Goal: Navigation & Orientation: Find specific page/section

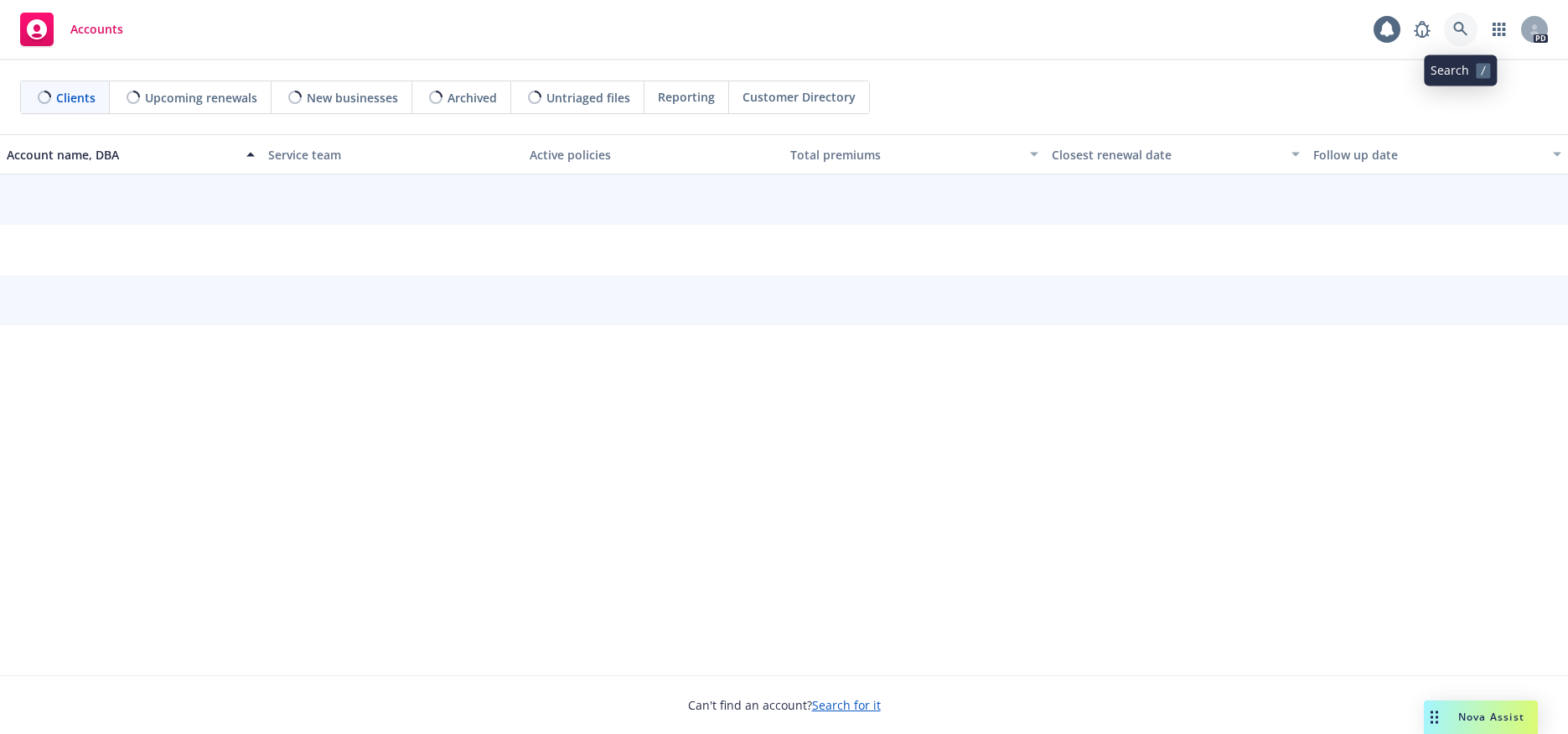
click at [1457, 31] on icon at bounding box center [1460, 29] width 14 height 14
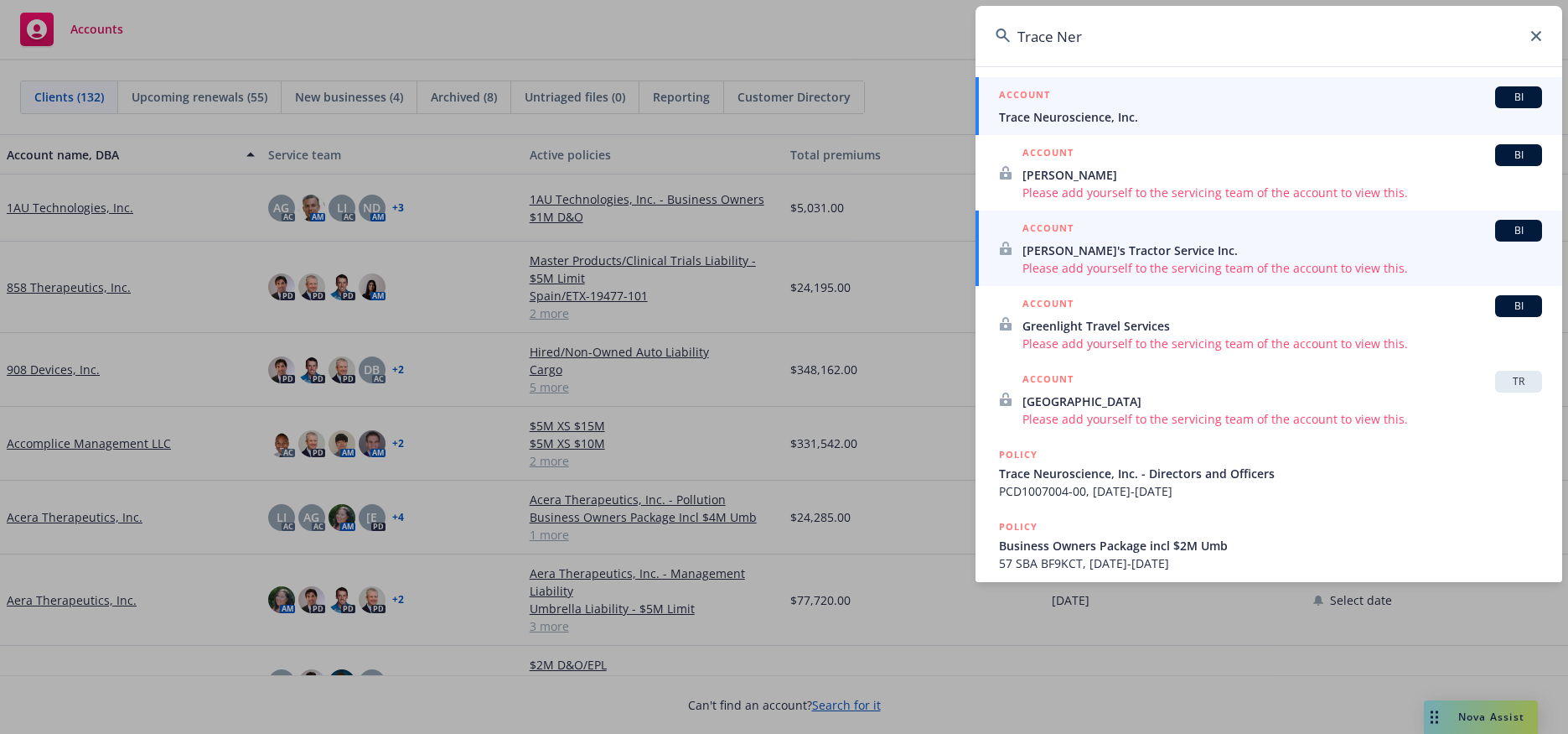
type input "Trace Ner"
click at [1094, 118] on span "Trace Neuroscience, Inc." at bounding box center [1271, 117] width 543 height 17
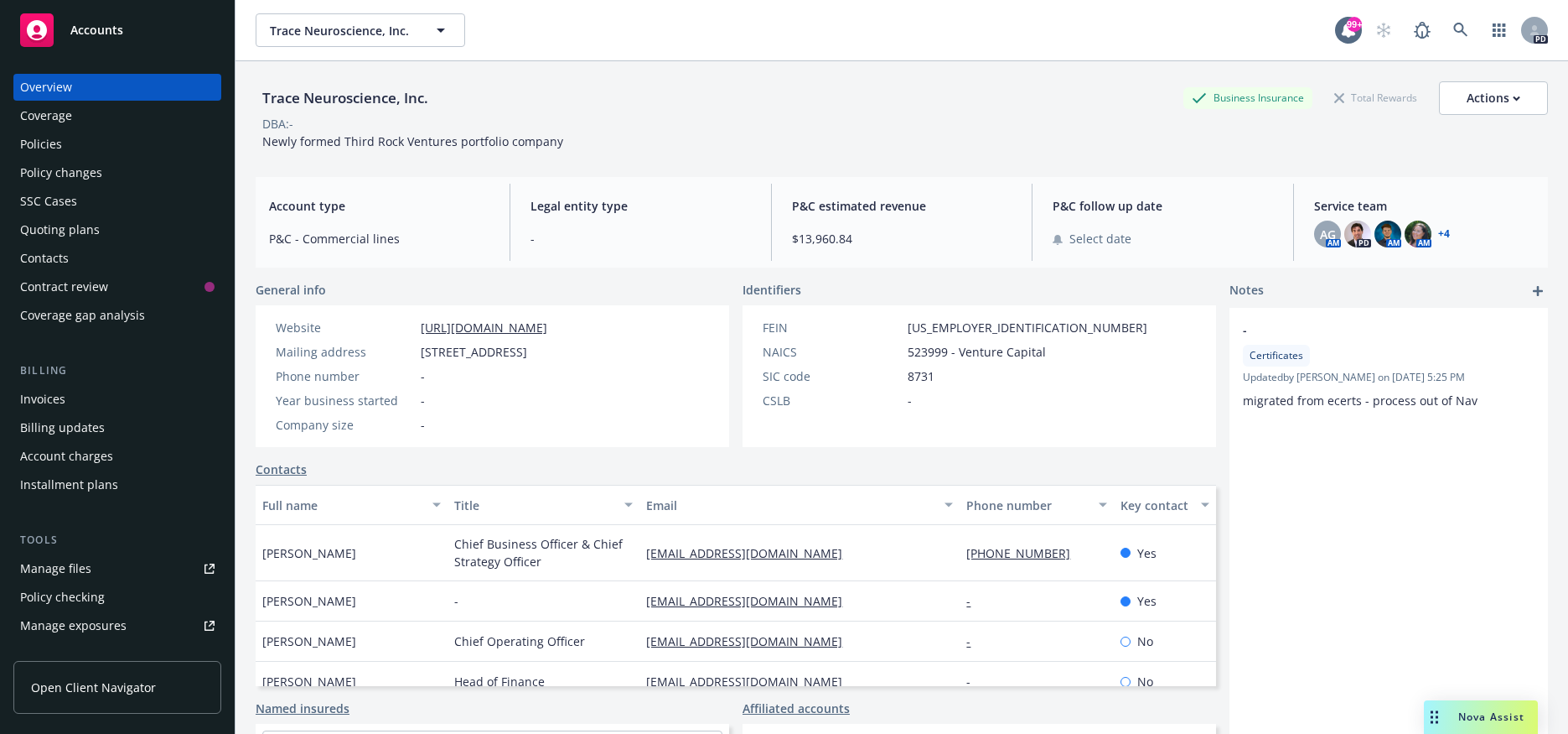
click at [47, 136] on div "Policies" at bounding box center [41, 144] width 42 height 27
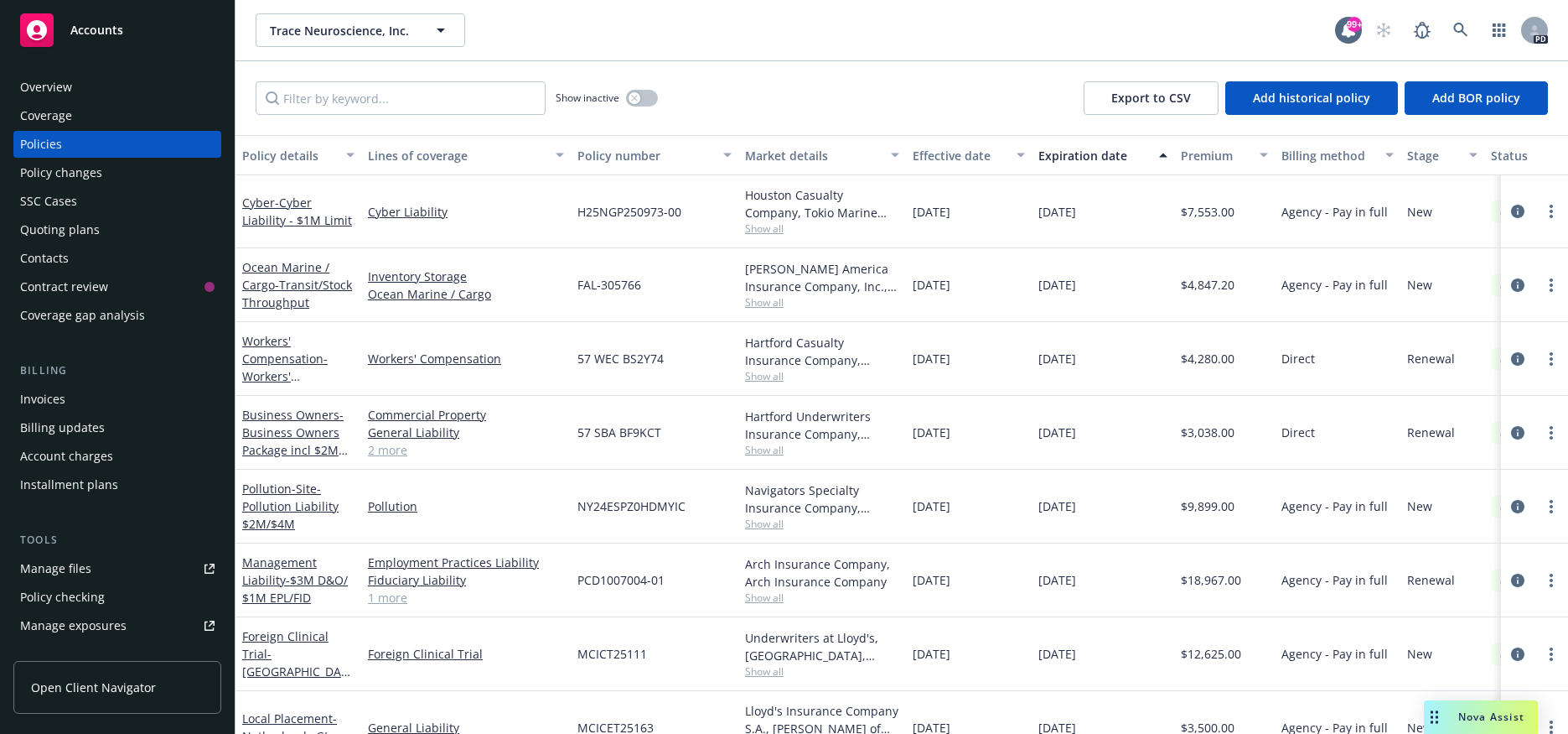
click at [61, 406] on div "Invoices" at bounding box center [42, 399] width 45 height 27
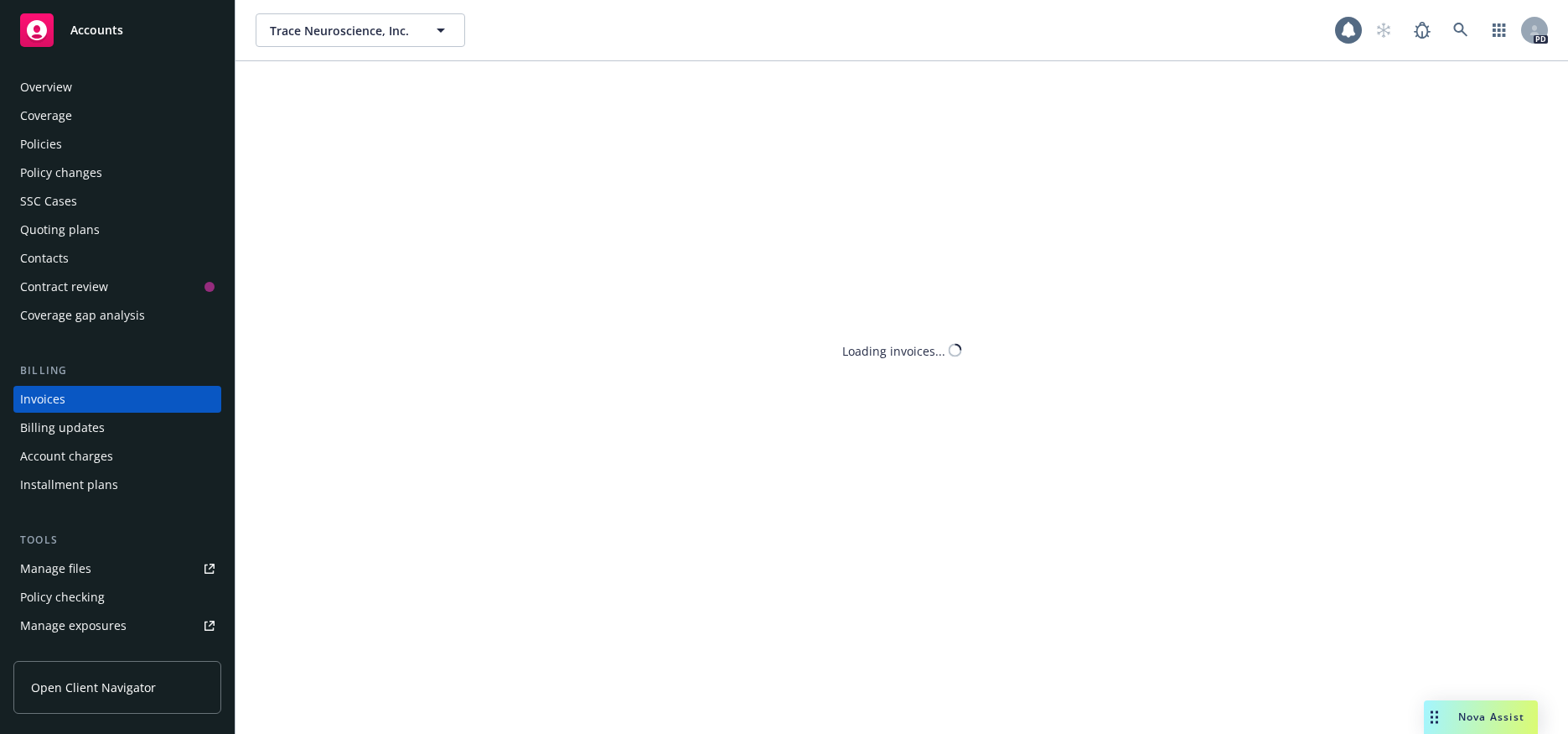
scroll to position [6, 0]
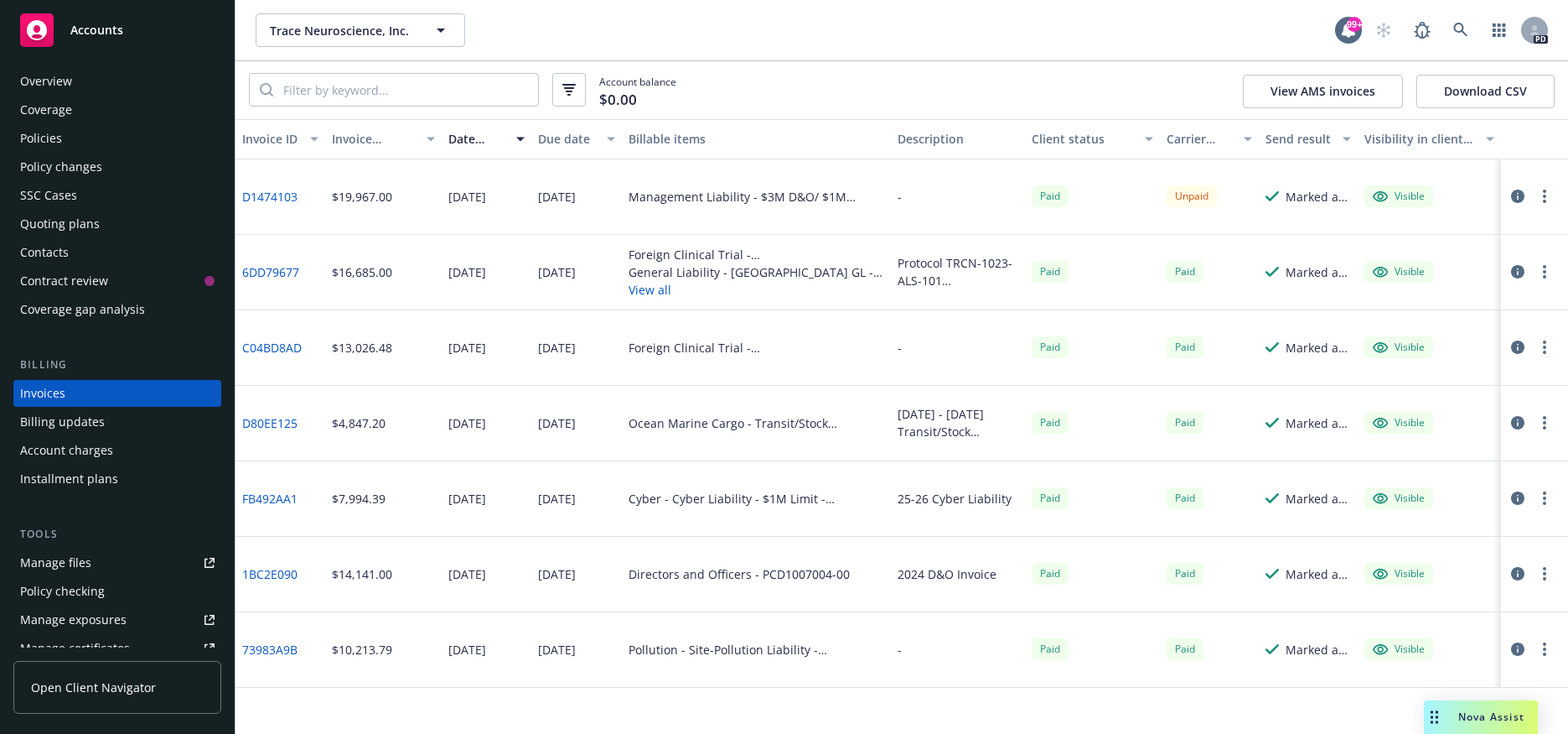
click at [263, 347] on link "C04BD8AD" at bounding box center [272, 348] width 60 height 17
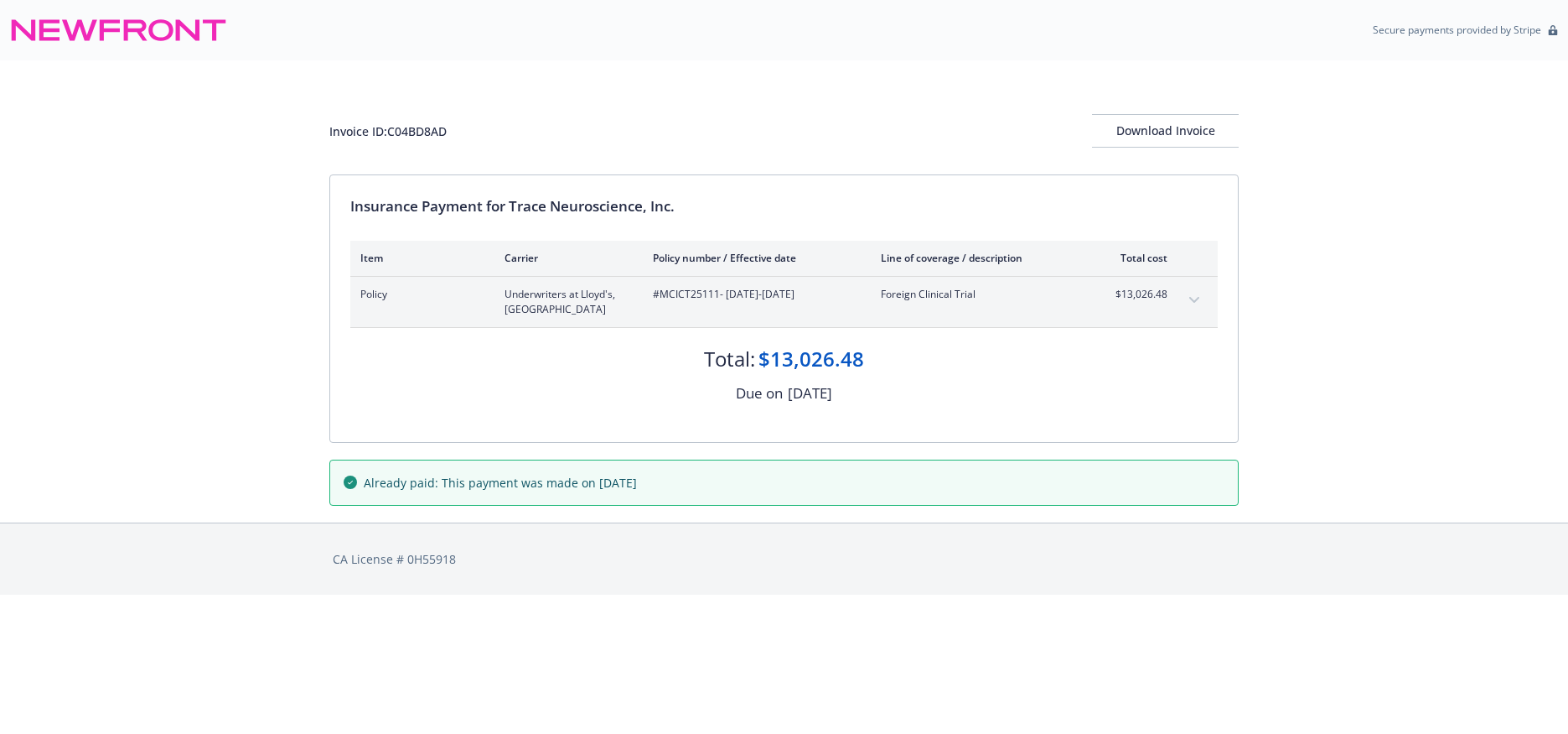
click at [1193, 302] on icon "expand content" at bounding box center [1194, 299] width 10 height 7
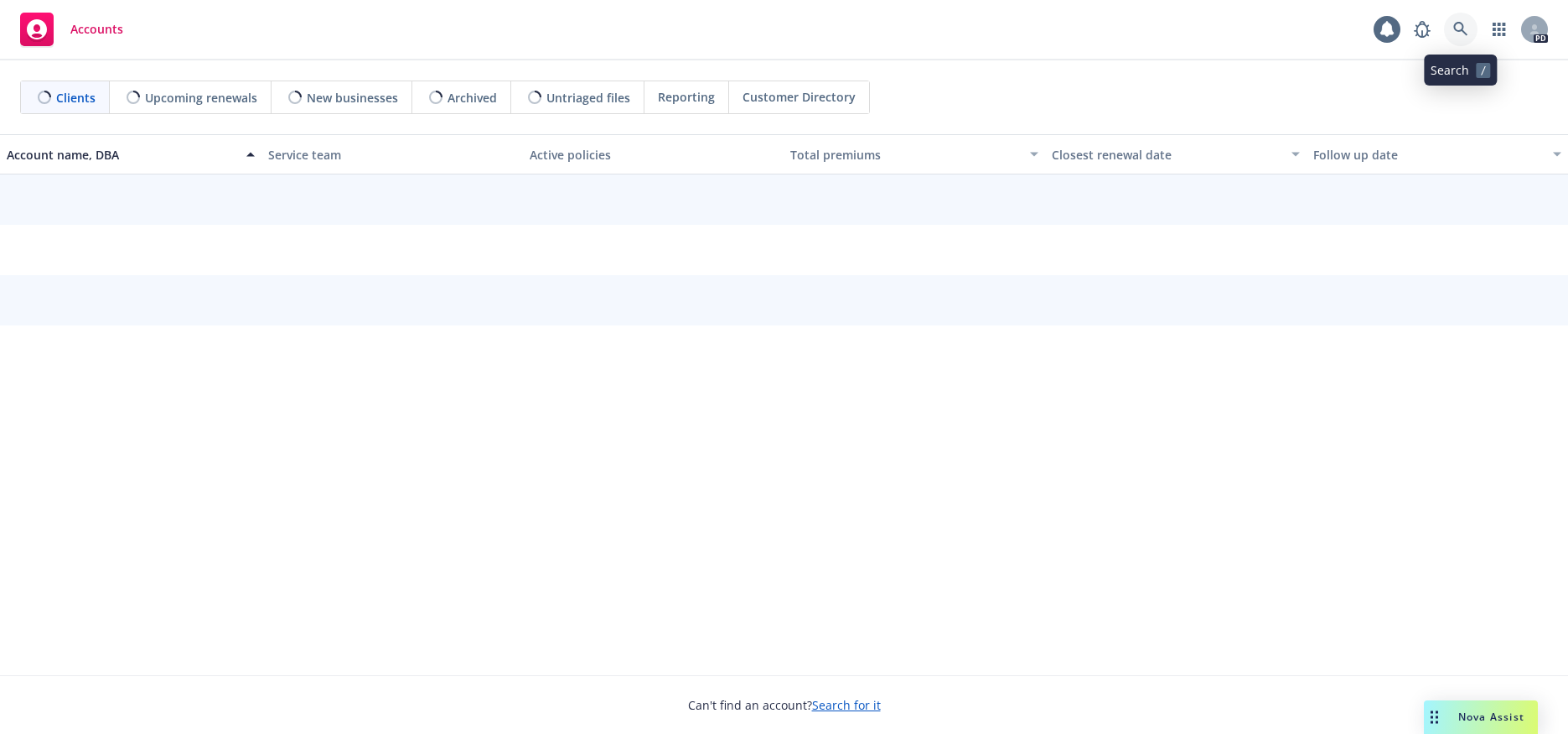
click at [1455, 28] on icon at bounding box center [1460, 29] width 14 height 14
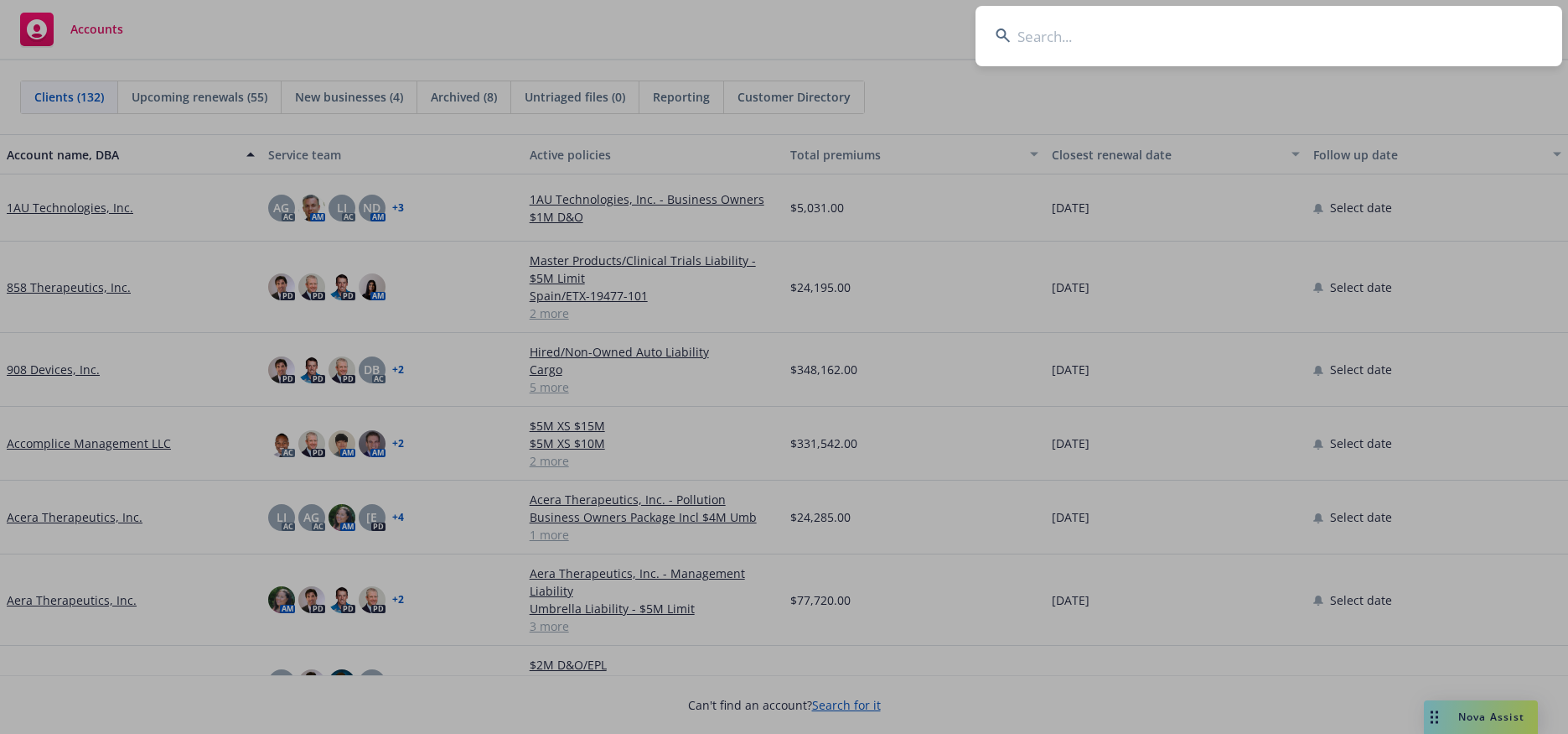
type input "D"
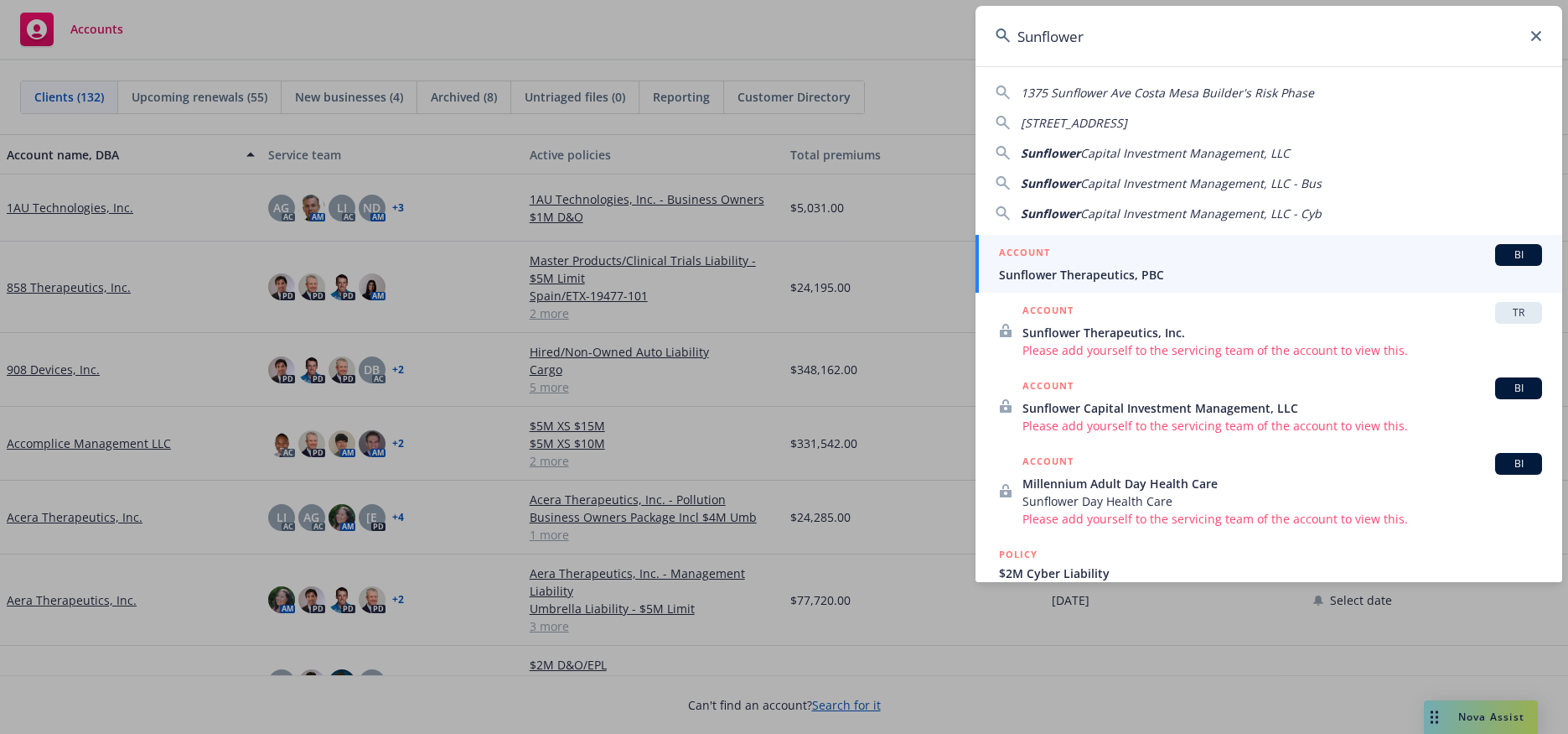
type input "Sunflower"
click at [1127, 268] on span "Sunflower Therapeutics, PBC" at bounding box center [1271, 274] width 543 height 17
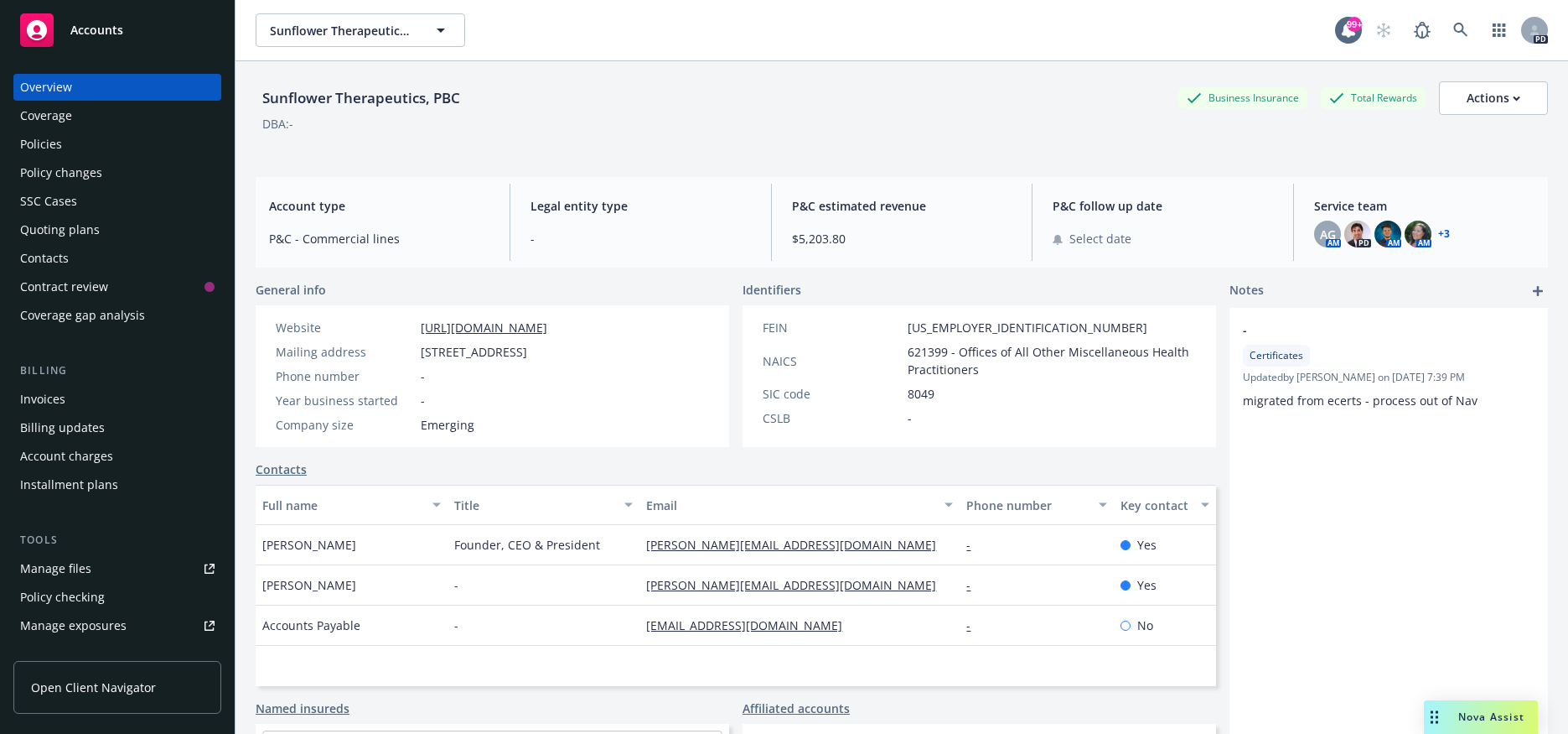
click at [60, 142] on div "Policies" at bounding box center [117, 144] width 194 height 27
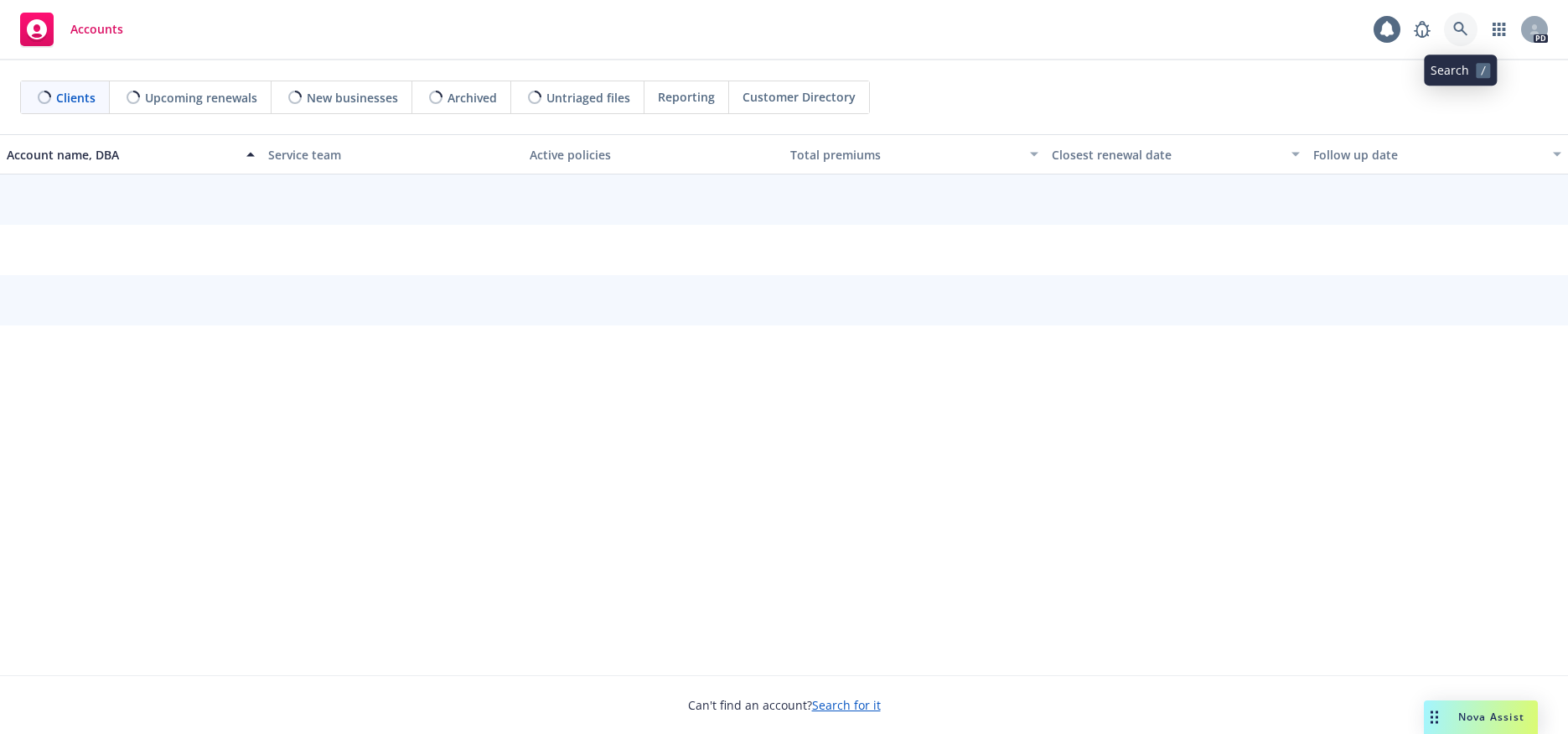
click at [1458, 21] on link at bounding box center [1461, 29] width 34 height 34
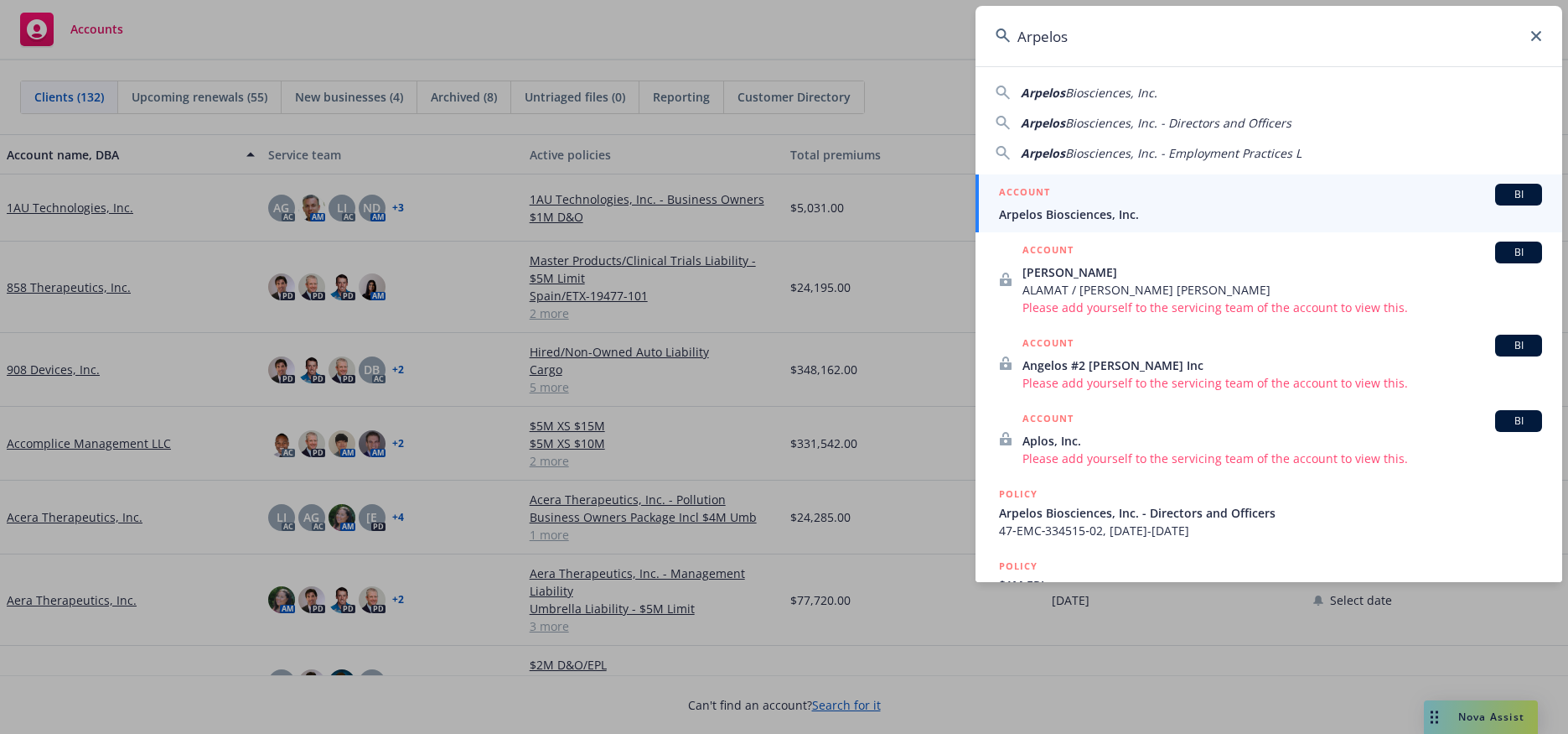
type input "Arpelos"
click at [1106, 213] on span "Arpelos Biosciences, Inc." at bounding box center [1271, 214] width 543 height 17
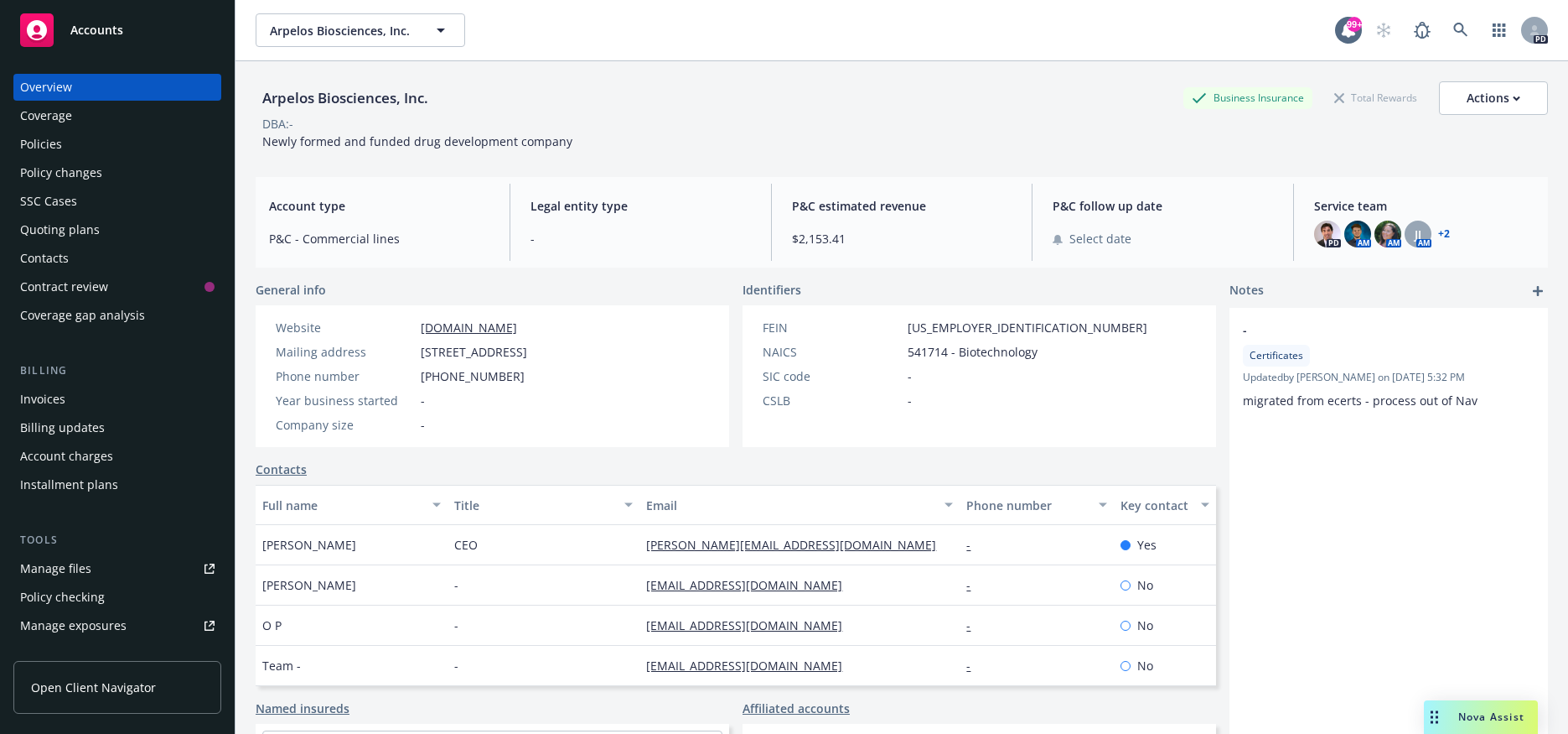
click at [87, 140] on div "Policies" at bounding box center [117, 144] width 194 height 27
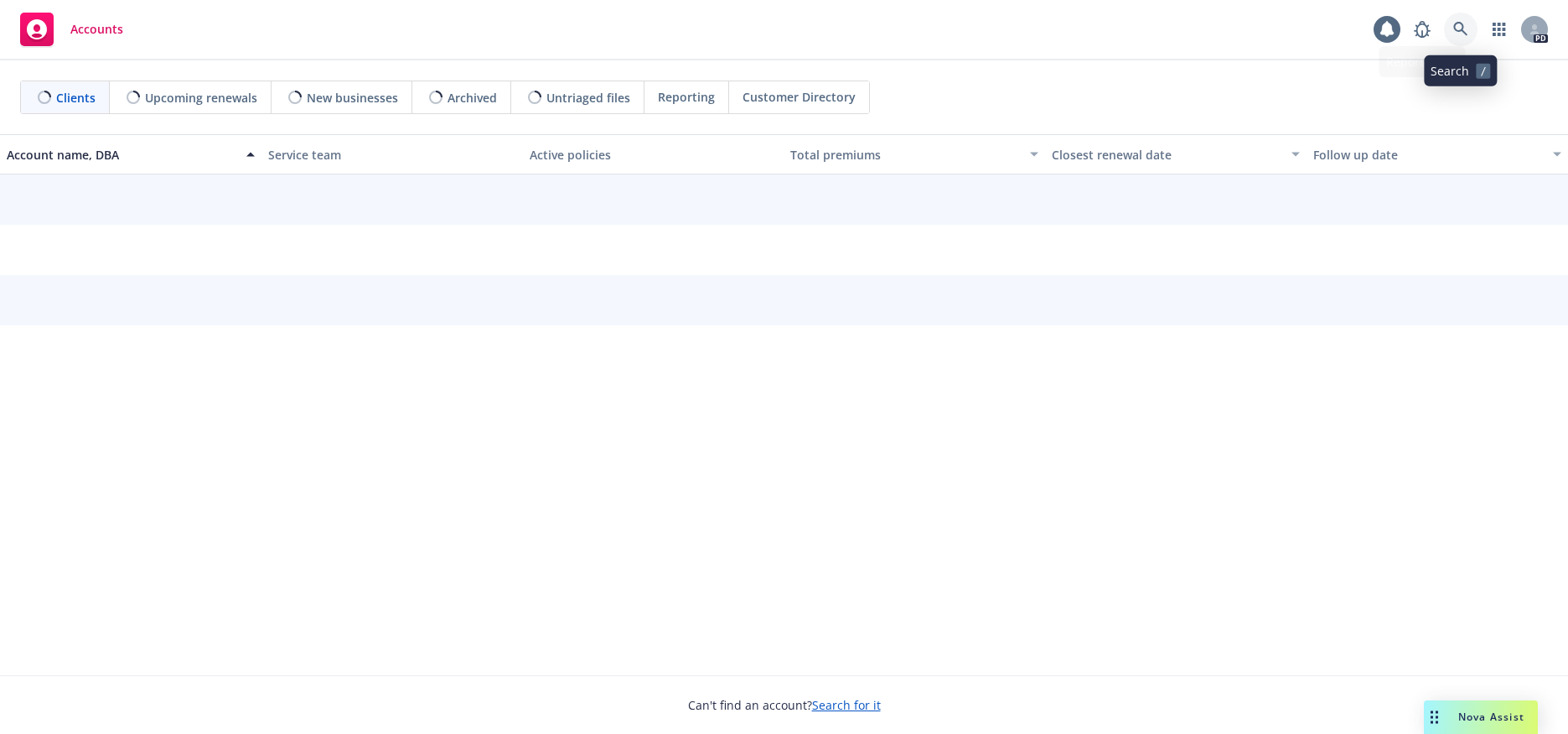
click at [1459, 22] on icon at bounding box center [1460, 29] width 14 height 14
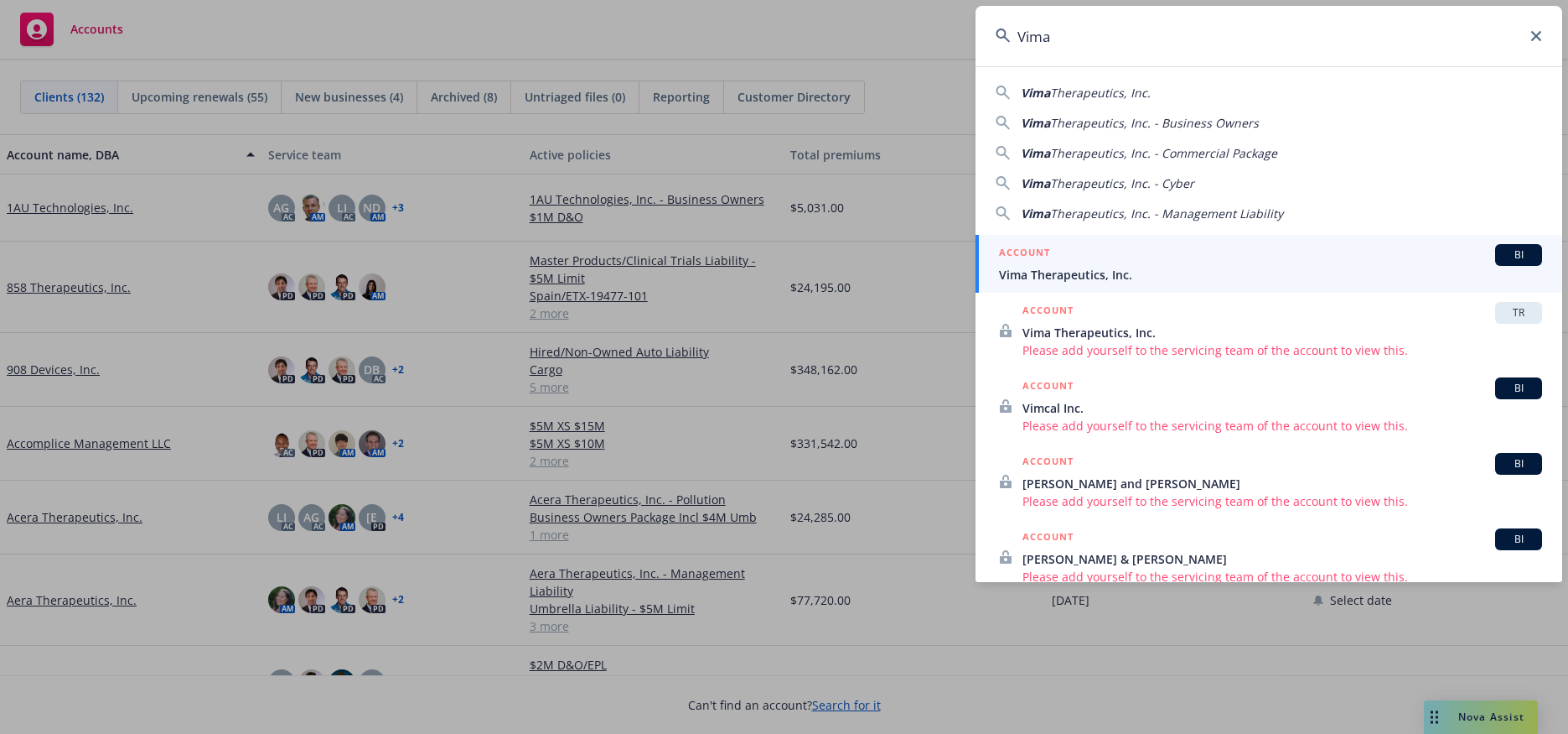
type input "Vima"
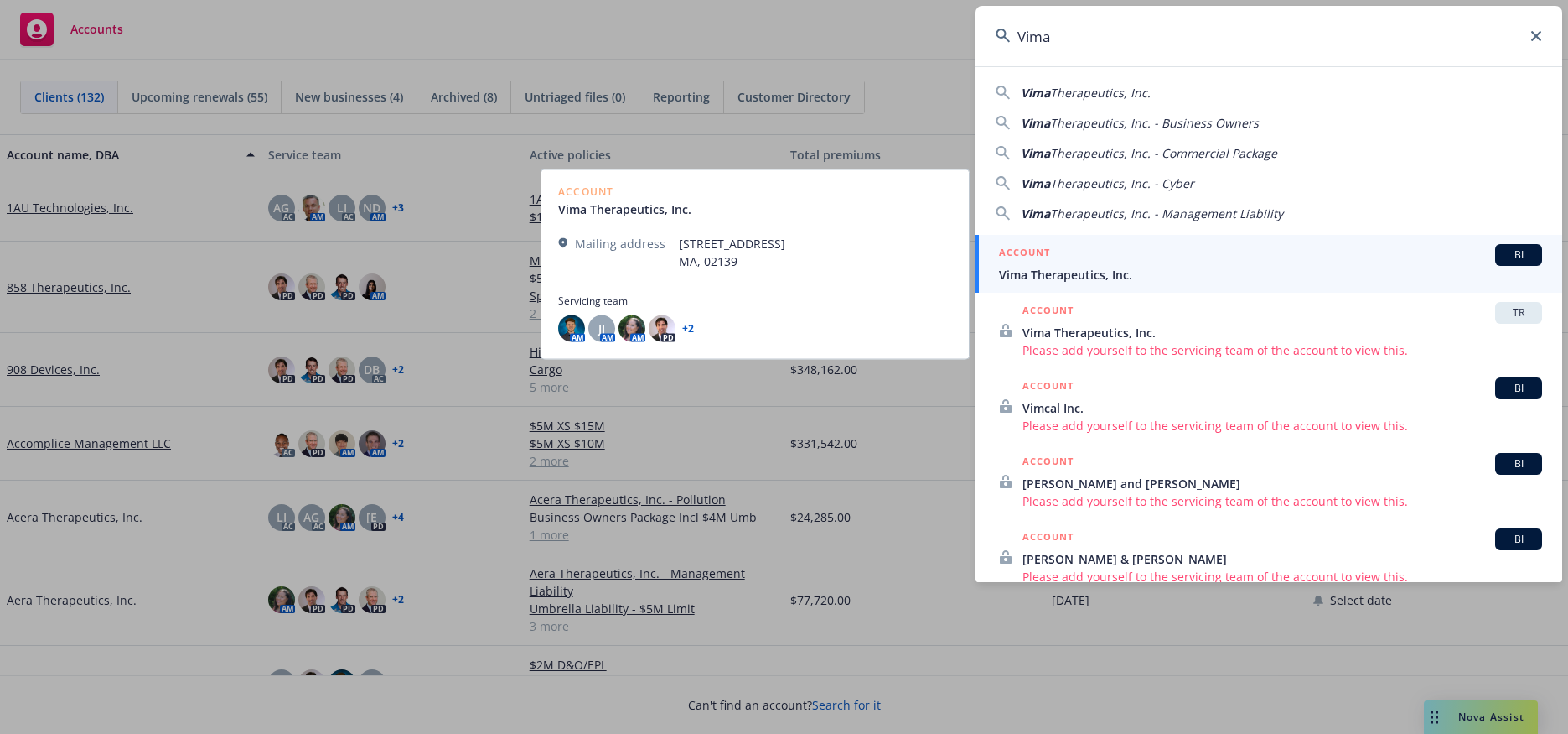
click at [1076, 273] on span "Vima Therapeutics, Inc." at bounding box center [1271, 274] width 543 height 17
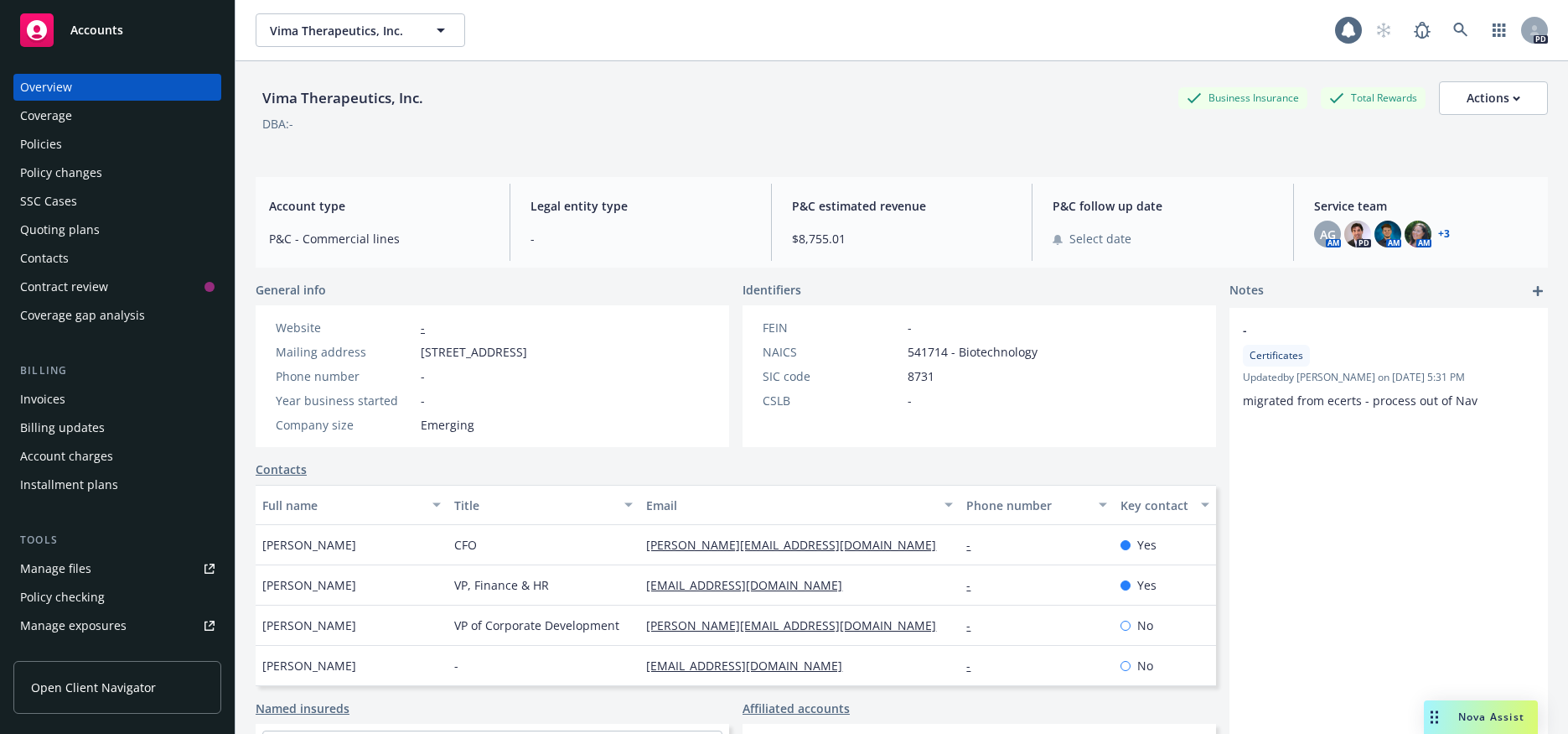
click at [92, 145] on div "Policies" at bounding box center [117, 144] width 194 height 27
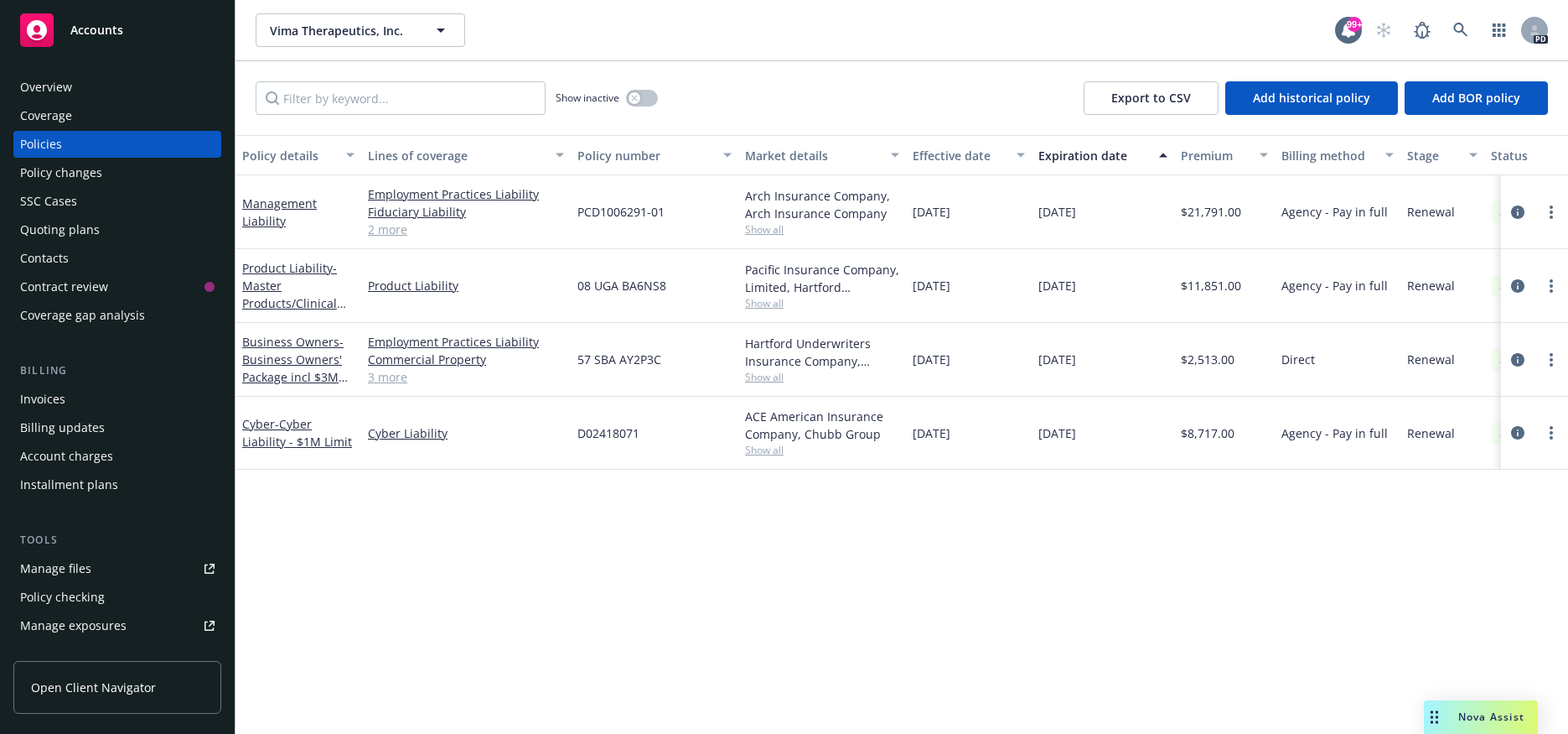
click at [50, 87] on div "Overview" at bounding box center [46, 87] width 52 height 27
